Goal: Task Accomplishment & Management: Complete application form

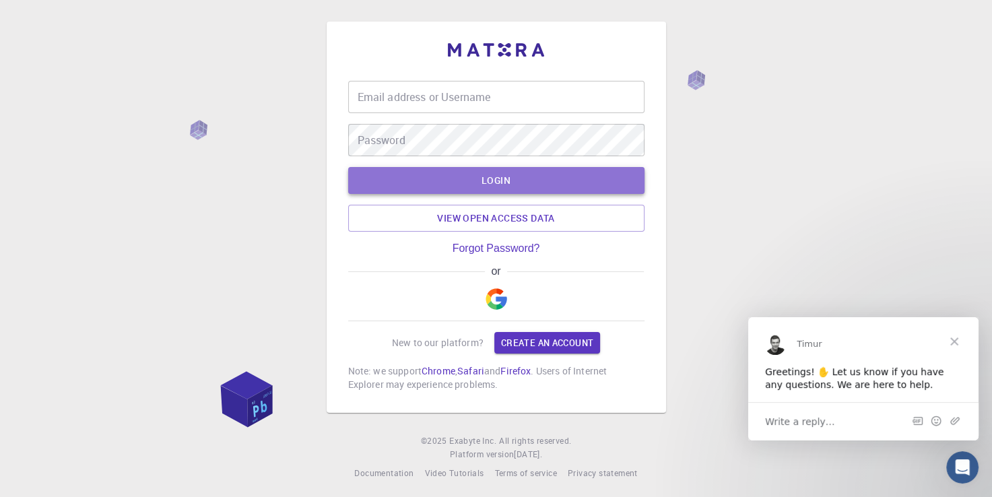
click at [474, 182] on button "LOGIN" at bounding box center [496, 180] width 296 height 27
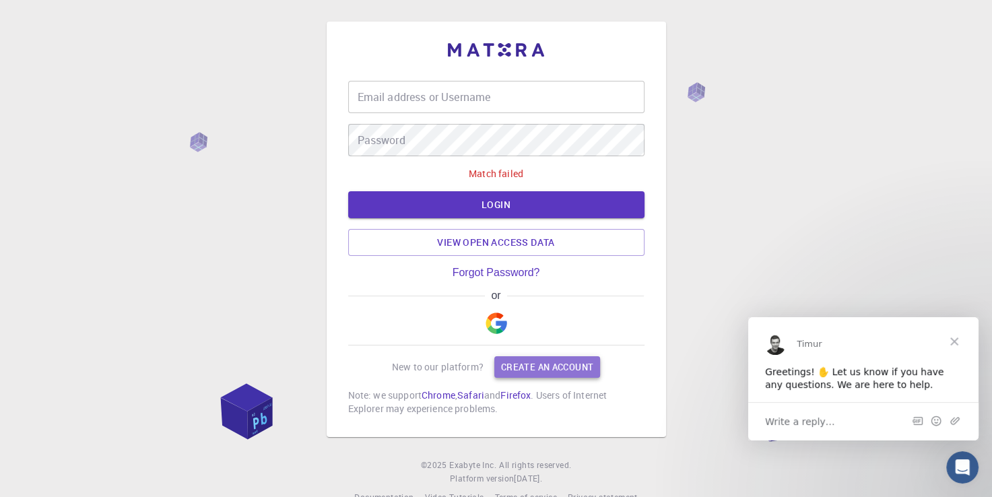
click at [520, 365] on link "Create an account" at bounding box center [547, 367] width 106 height 22
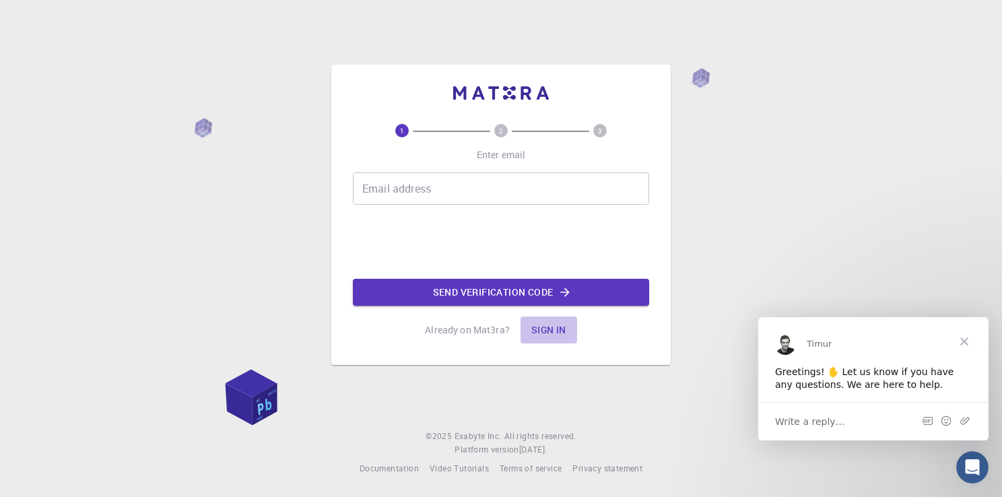
click at [561, 331] on button "Sign in" at bounding box center [549, 330] width 57 height 27
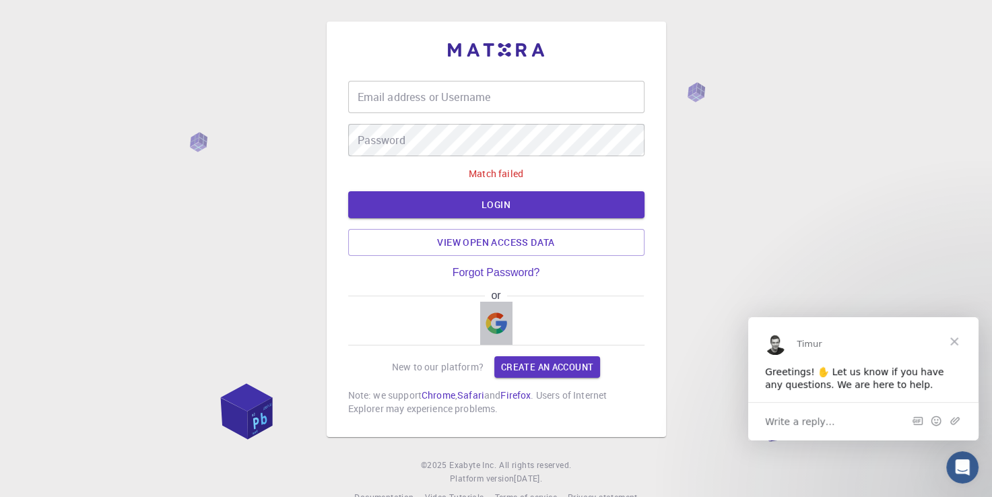
click at [495, 323] on img "button" at bounding box center [497, 323] width 22 height 22
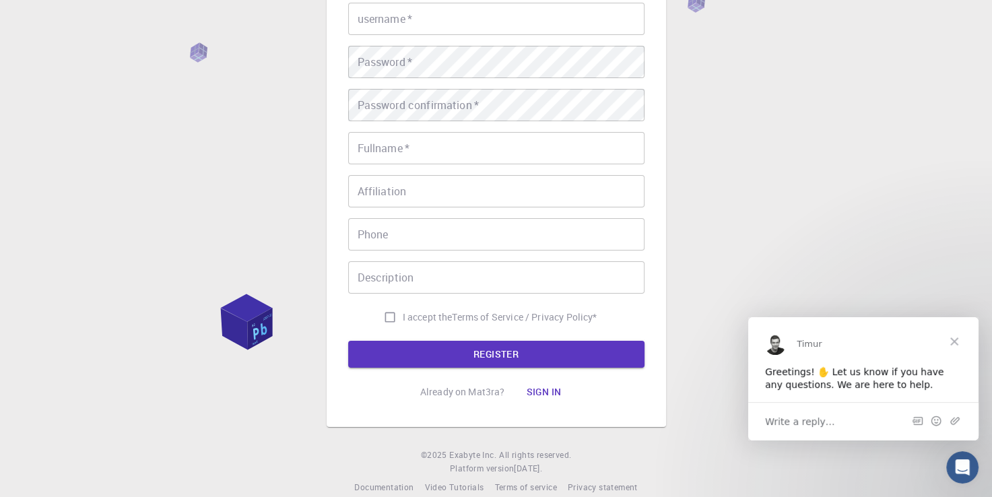
scroll to position [175, 0]
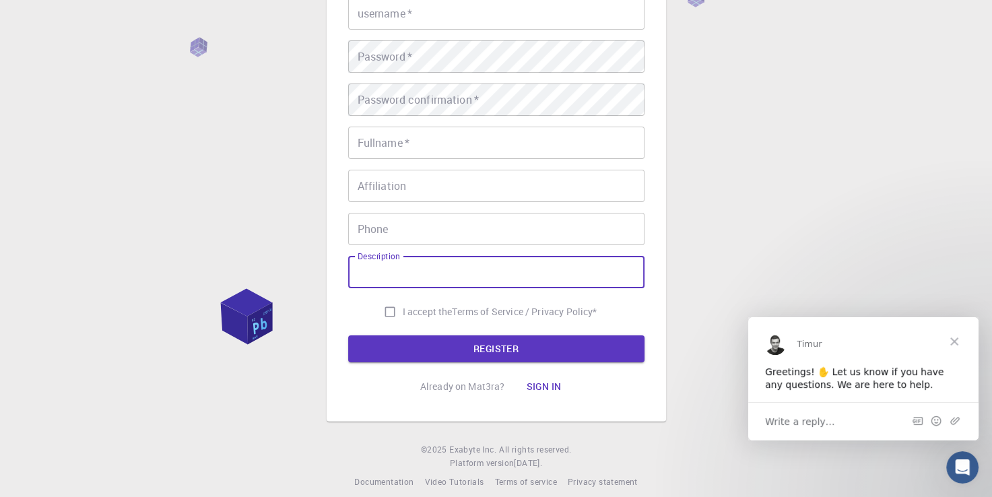
click at [555, 267] on input "Description" at bounding box center [496, 272] width 296 height 32
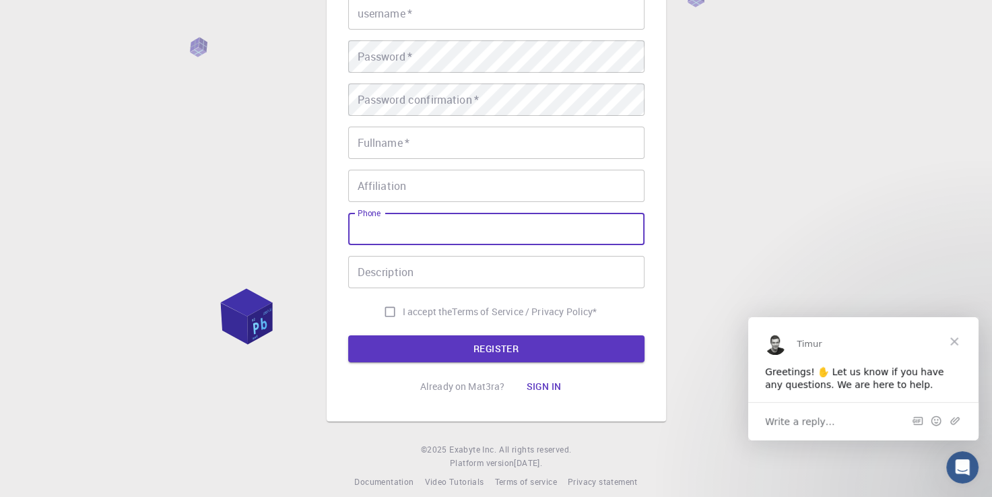
click at [506, 229] on input "Phone" at bounding box center [496, 229] width 296 height 32
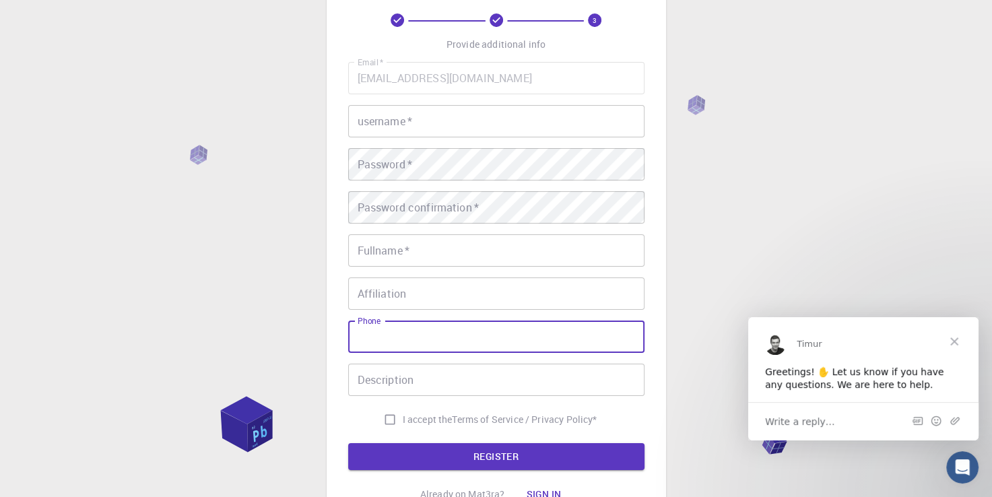
scroll to position [65, 0]
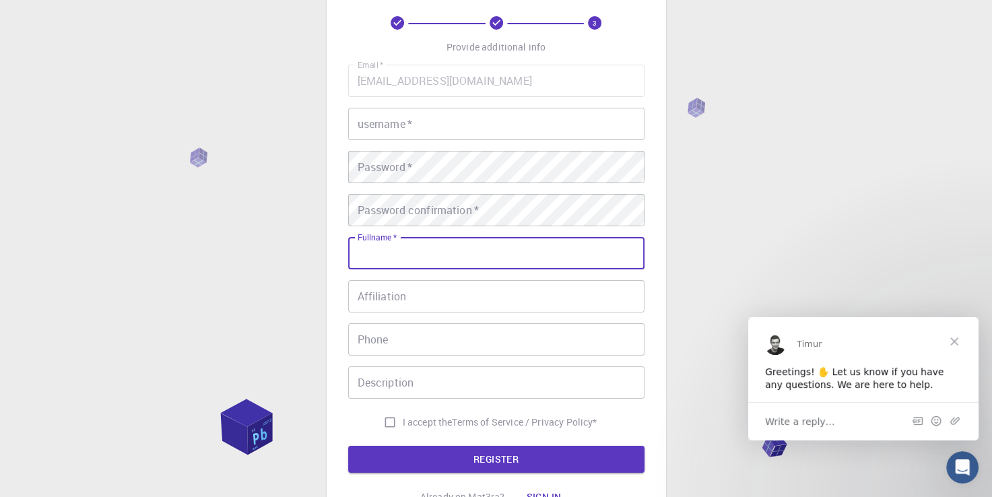
click at [455, 238] on input "Fullname   *" at bounding box center [496, 253] width 296 height 32
type input "Bùi Thị Thanh Ngà"
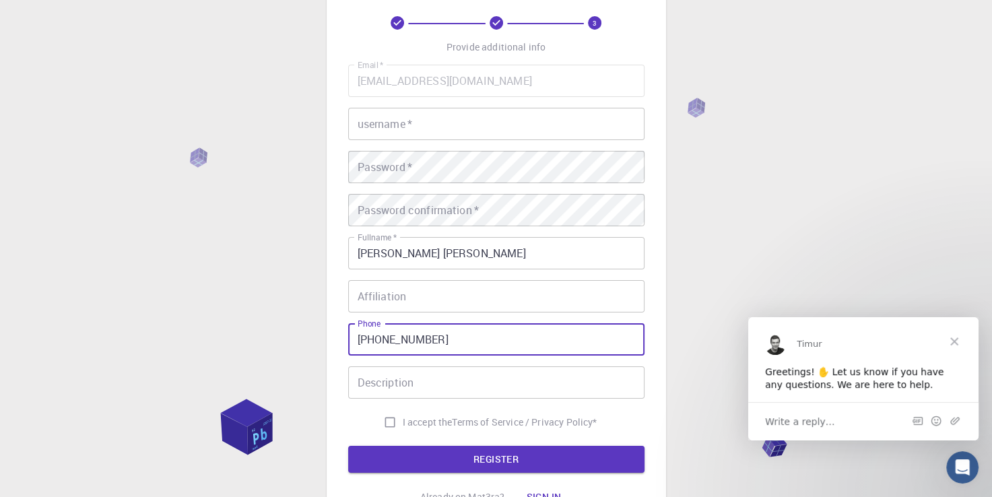
click at [442, 337] on input "+84399278256" at bounding box center [496, 339] width 296 height 32
type input "+"
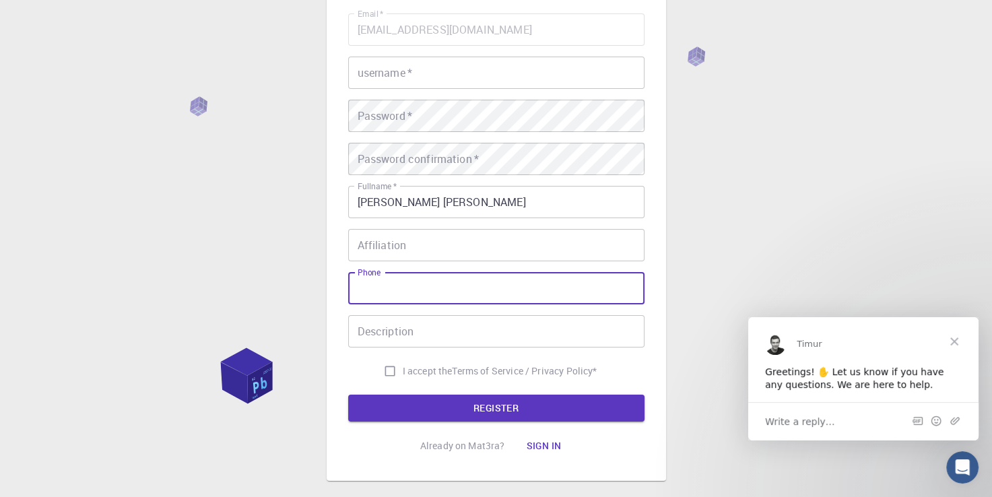
scroll to position [125, 0]
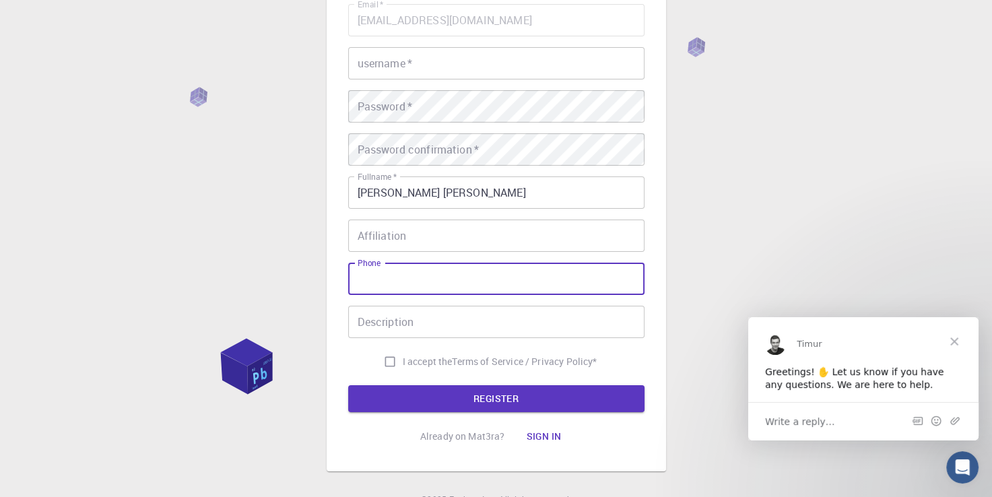
click at [475, 278] on input "Phone" at bounding box center [496, 279] width 296 height 32
click at [469, 404] on button "REGISTER" at bounding box center [496, 398] width 296 height 27
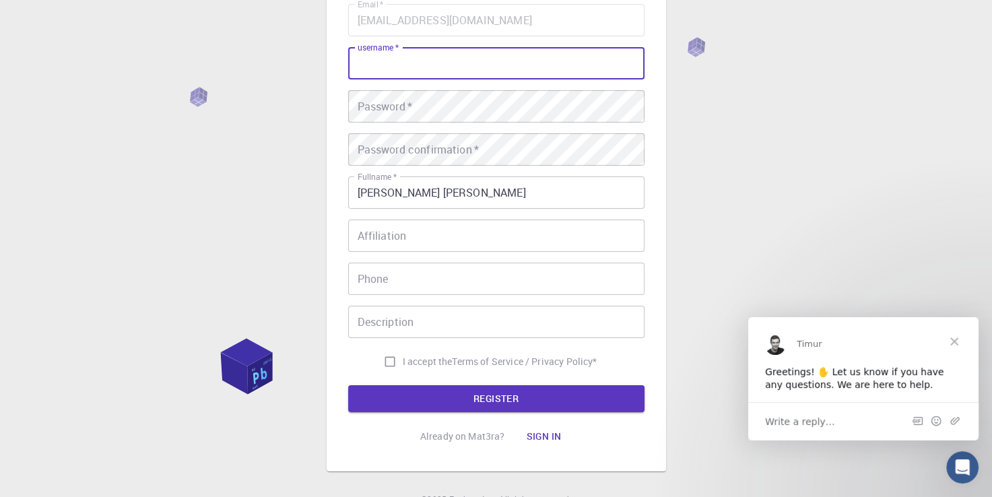
type input "n"
click at [348, 385] on button "REGISTER" at bounding box center [496, 398] width 296 height 27
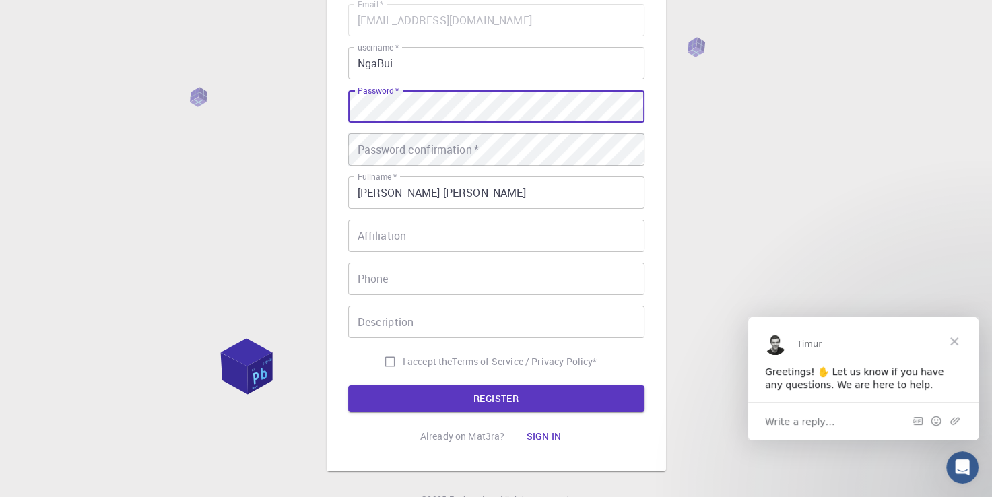
click at [348, 385] on button "REGISTER" at bounding box center [496, 398] width 296 height 27
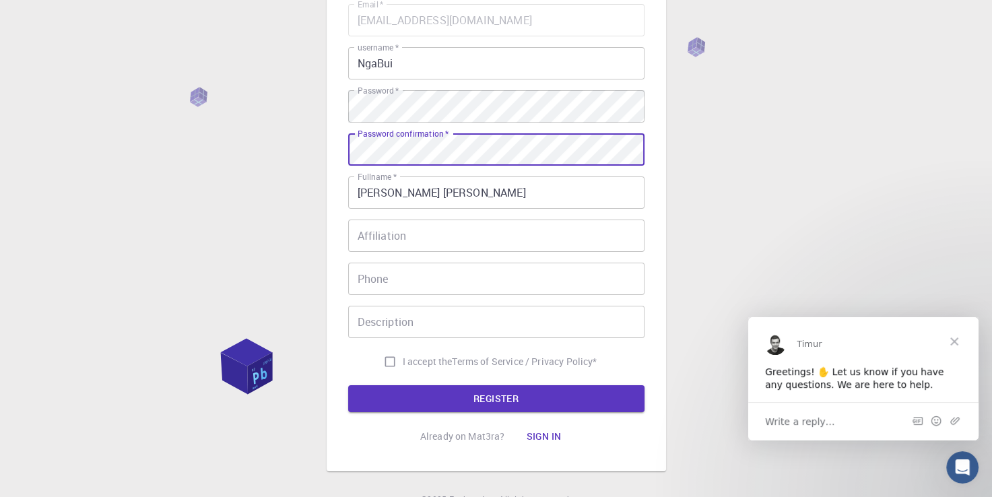
click at [348, 385] on button "REGISTER" at bounding box center [496, 398] width 296 height 27
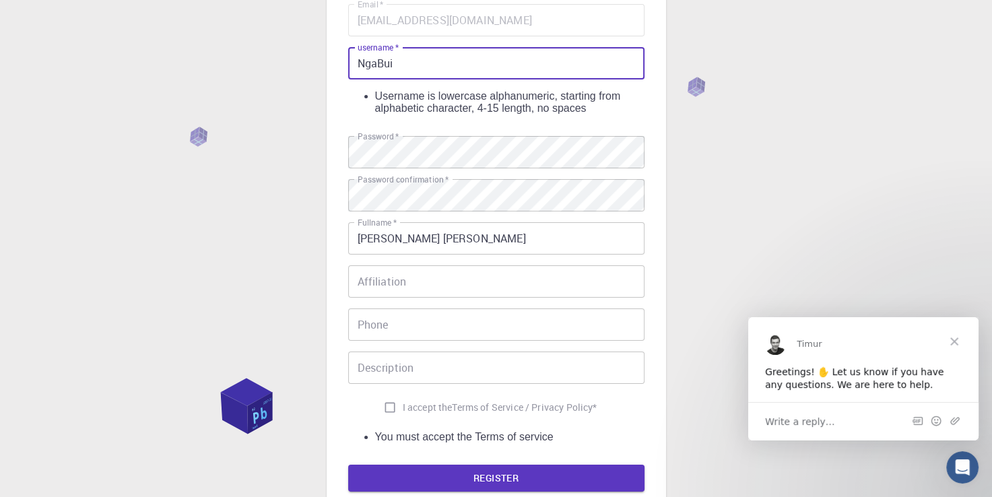
click at [407, 69] on input "NgaBui" at bounding box center [496, 63] width 296 height 32
click at [381, 66] on input "NgaBui" at bounding box center [496, 63] width 296 height 32
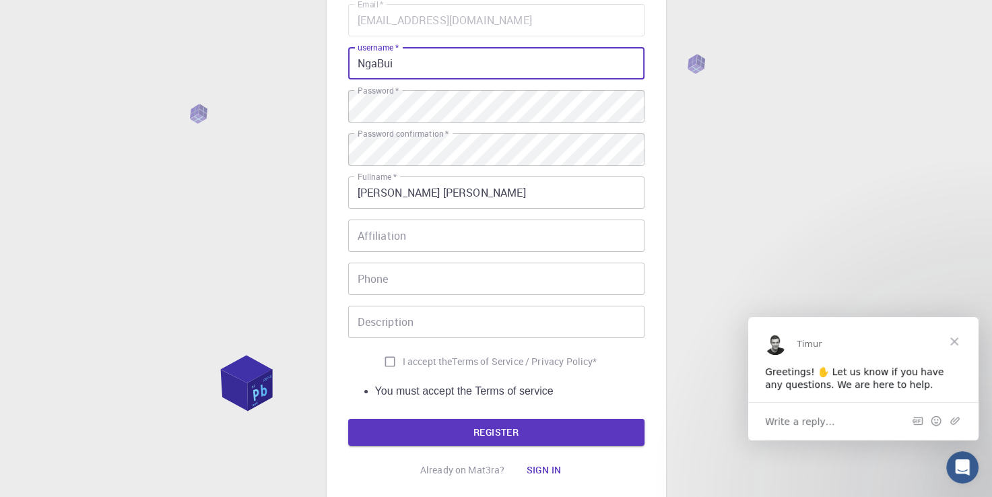
click at [399, 65] on input "NgaBui" at bounding box center [496, 63] width 296 height 32
click at [348, 419] on button "REGISTER" at bounding box center [496, 432] width 296 height 27
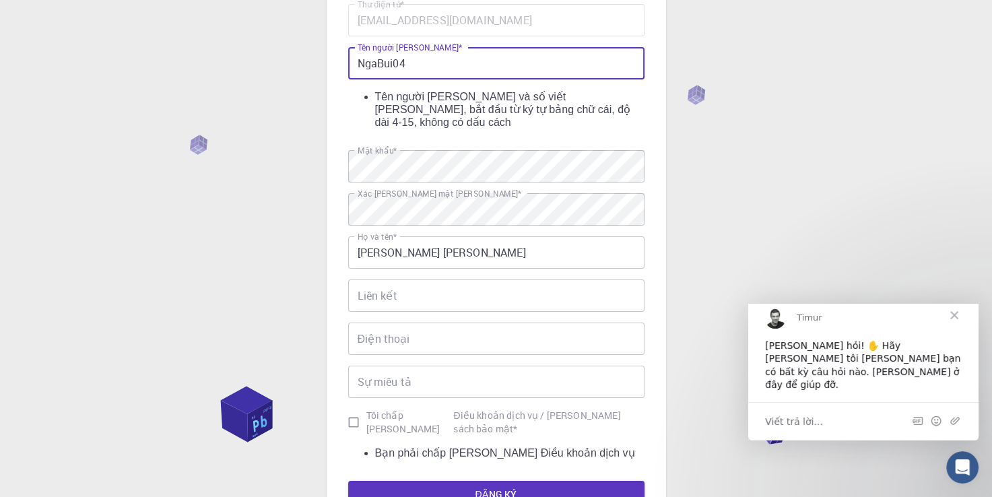
click at [364, 61] on input "NgaBui04" at bounding box center [496, 63] width 296 height 32
click at [380, 61] on input "NgaBui04" at bounding box center [496, 63] width 296 height 32
click at [382, 63] on input "NgaBui04" at bounding box center [496, 63] width 296 height 32
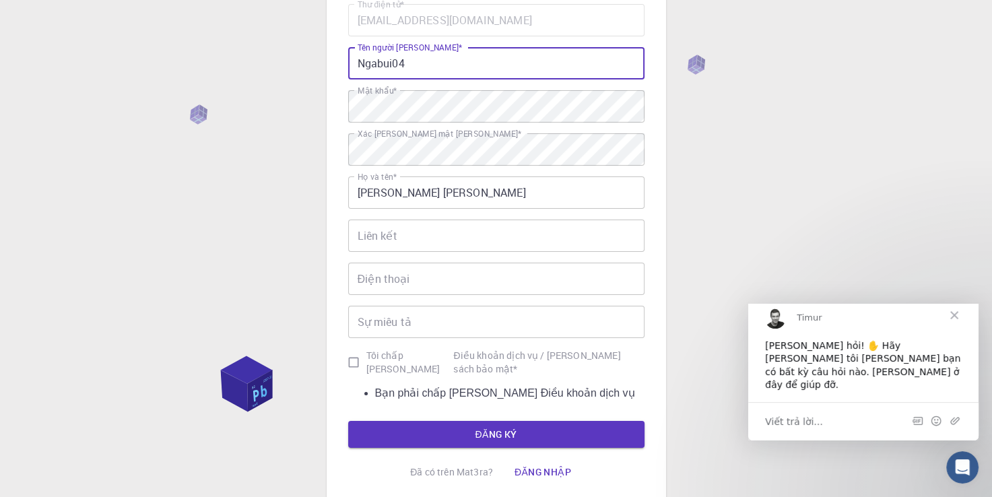
click at [348, 421] on button "ĐĂNG KÝ" at bounding box center [496, 434] width 296 height 27
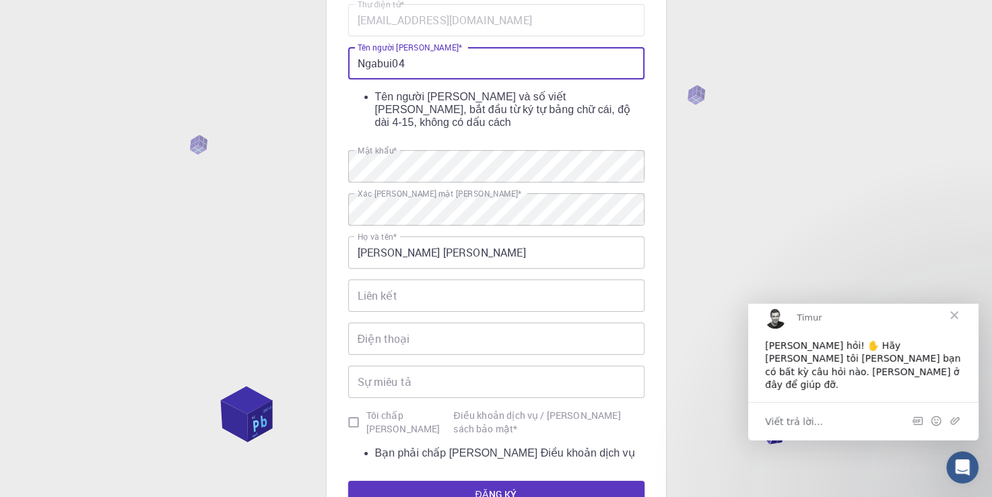
click at [364, 62] on input "Ngabui04" at bounding box center [496, 63] width 296 height 32
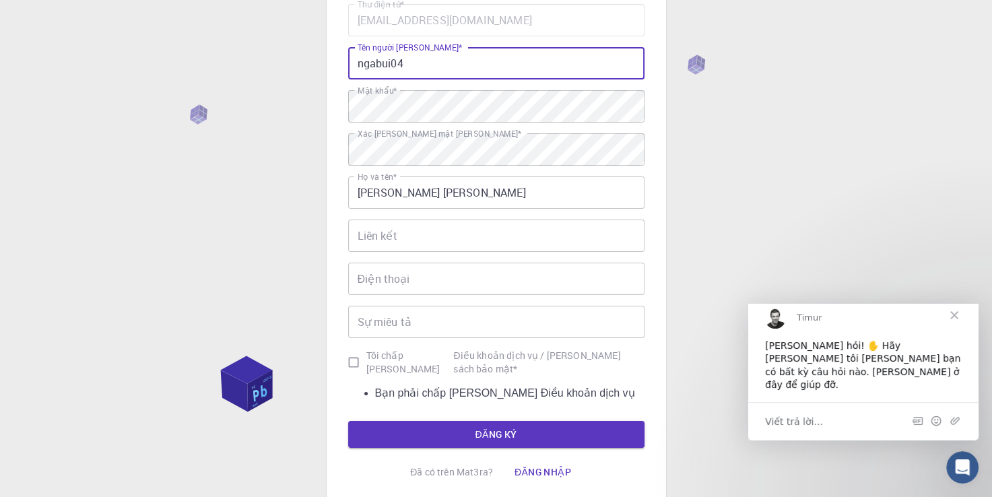
type input "ngabui04"
click at [348, 421] on button "ĐĂNG KÝ" at bounding box center [496, 434] width 296 height 27
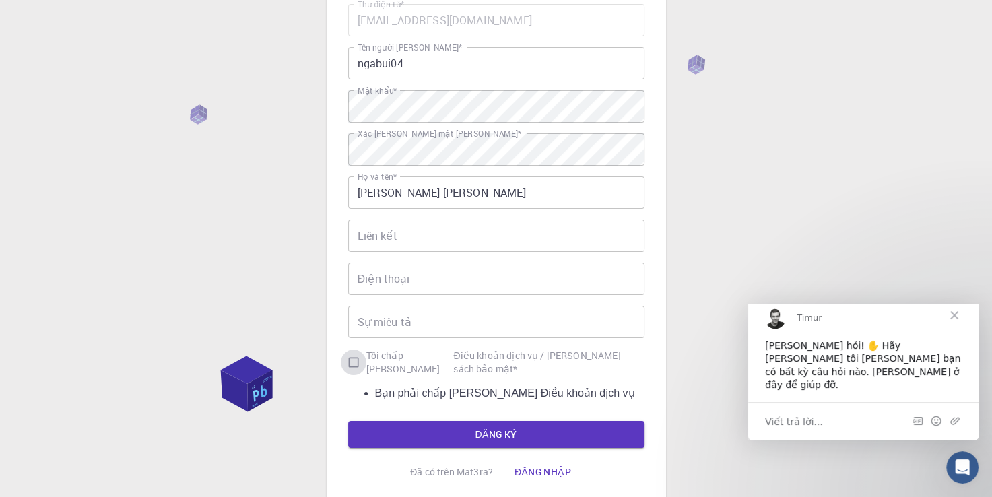
click at [362, 365] on input "Tôi chấp nhận Điều khoản dịch vụ / Chính sách bảo mật *" at bounding box center [354, 363] width 26 height 26
checkbox input "true"
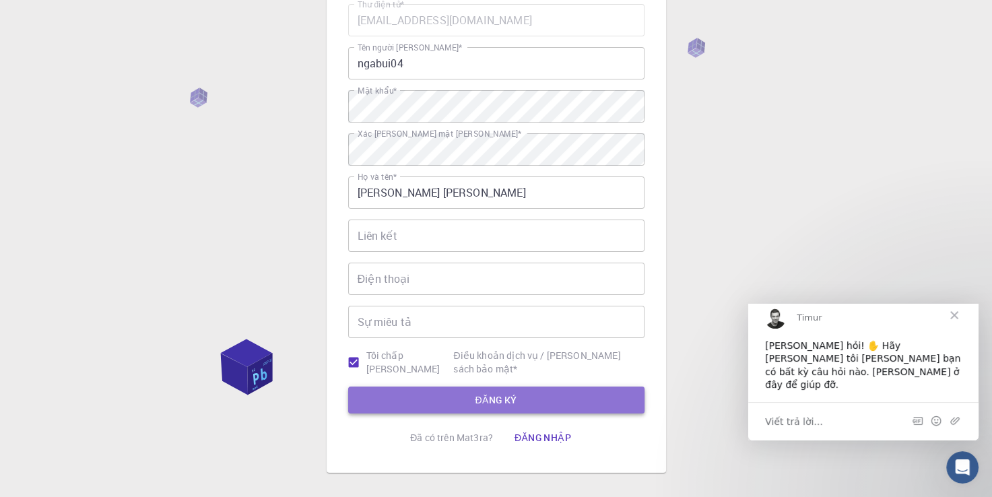
click at [433, 403] on button "ĐĂNG KÝ" at bounding box center [496, 400] width 296 height 27
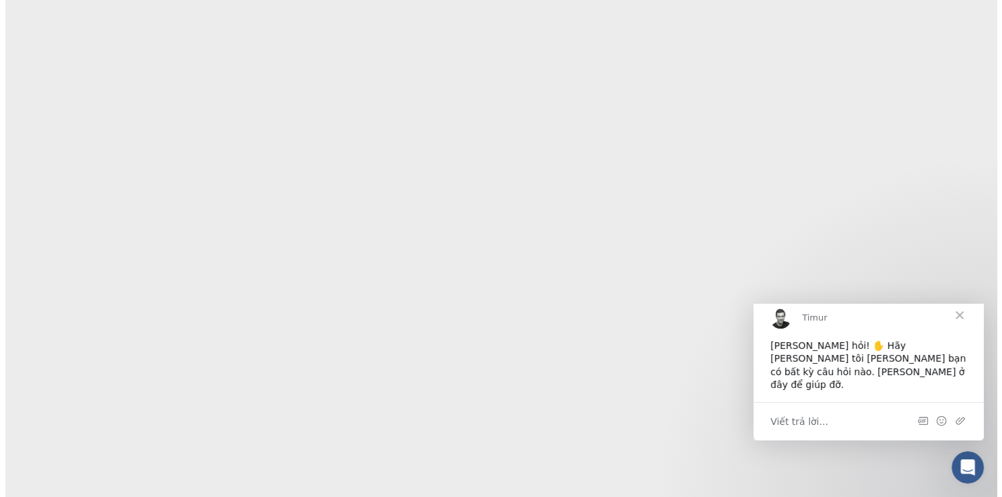
scroll to position [0, 0]
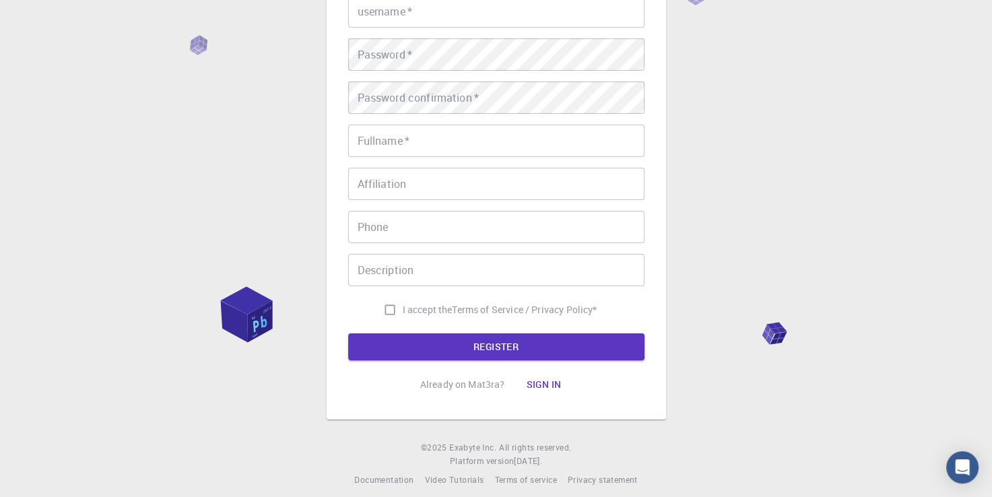
scroll to position [188, 0]
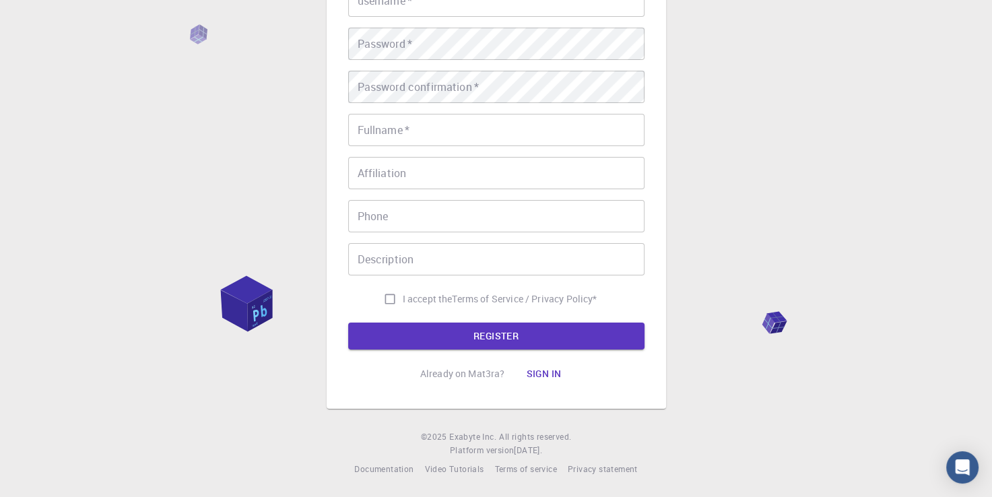
type input "ngabui04"
click at [537, 370] on button "Sign in" at bounding box center [543, 373] width 57 height 27
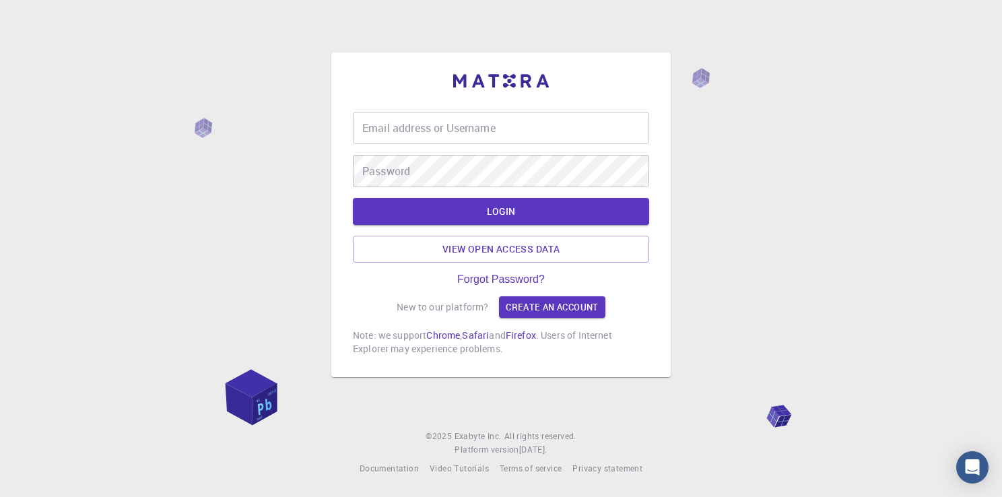
type input "ngabui04"
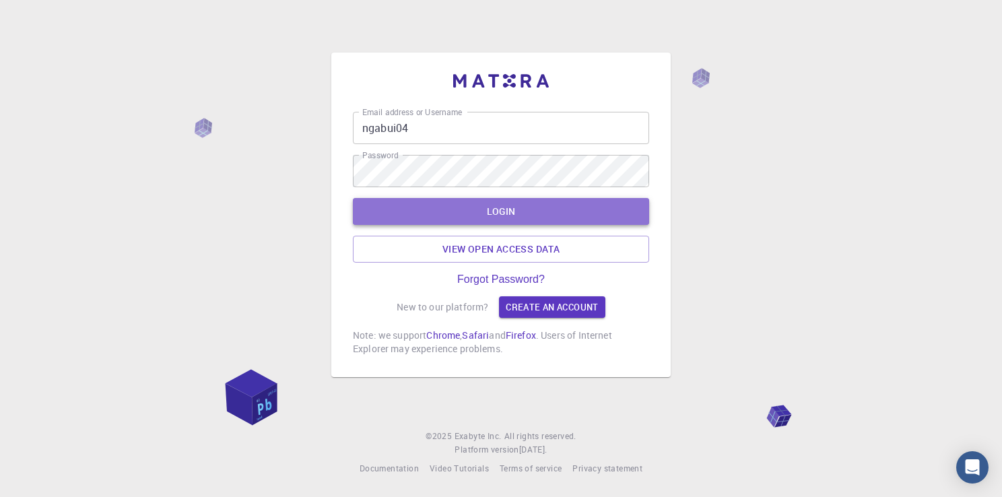
click at [500, 216] on button "LOGIN" at bounding box center [501, 211] width 296 height 27
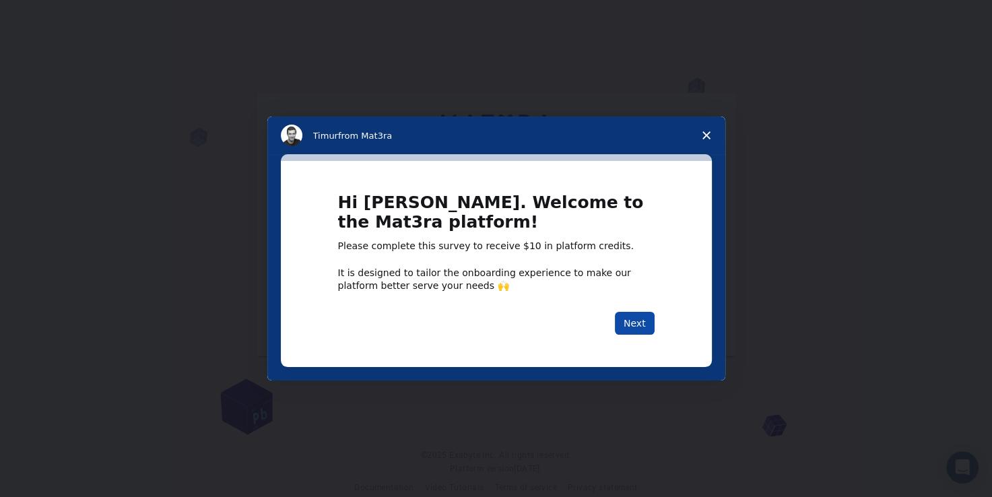
click at [640, 327] on button "Next" at bounding box center [635, 323] width 40 height 23
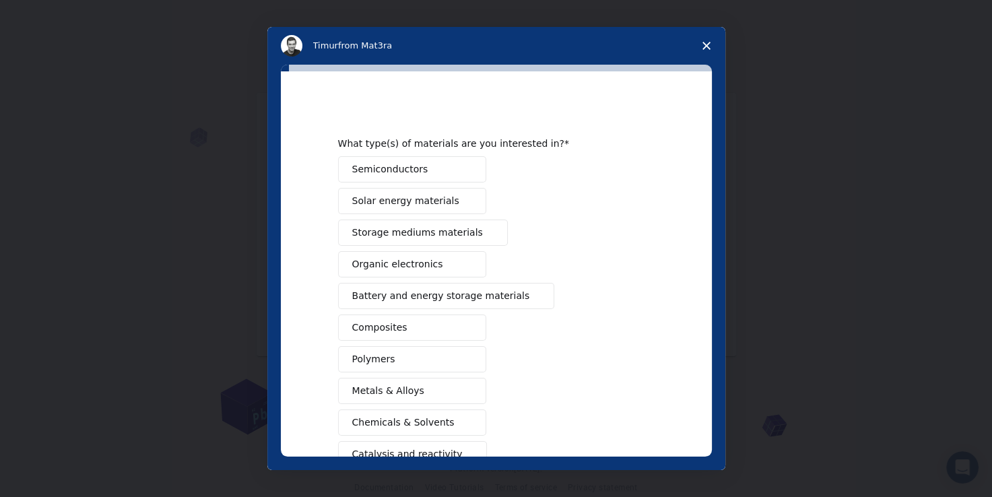
click at [704, 44] on polygon "Close survey" at bounding box center [706, 46] width 8 height 8
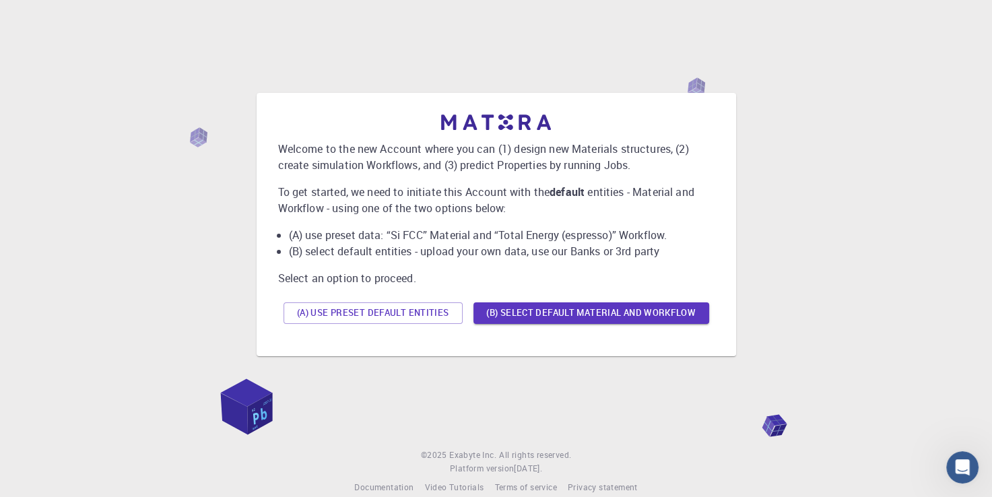
click at [743, 51] on div "Welcome to the new Account where you can (1) design new Materials structures, (…" at bounding box center [496, 224] width 960 height 373
